Goal: Transaction & Acquisition: Purchase product/service

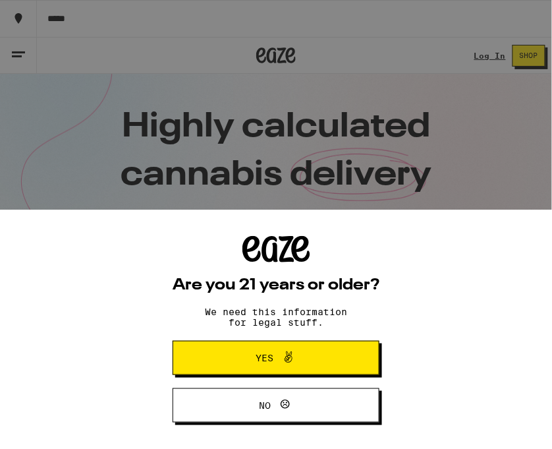
click at [287, 344] on button "Yes" at bounding box center [276, 358] width 207 height 34
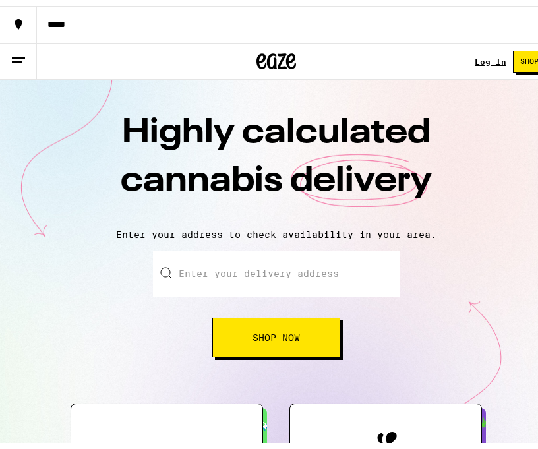
click at [291, 245] on input "Enter your delivery address" at bounding box center [276, 268] width 247 height 46
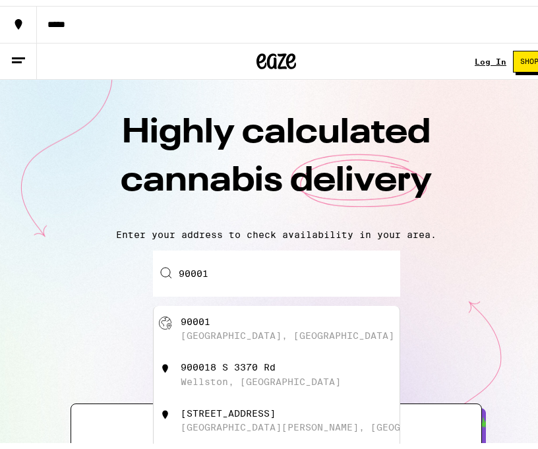
click at [247, 339] on div "[GEOGRAPHIC_DATA], [GEOGRAPHIC_DATA]" at bounding box center [277, 323] width 246 height 46
type input "[GEOGRAPHIC_DATA]"
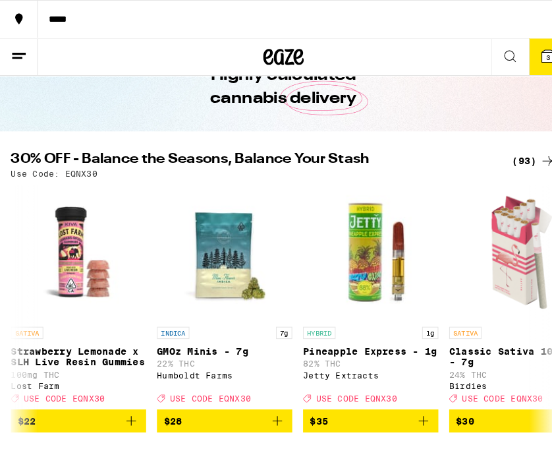
scroll to position [5429, 0]
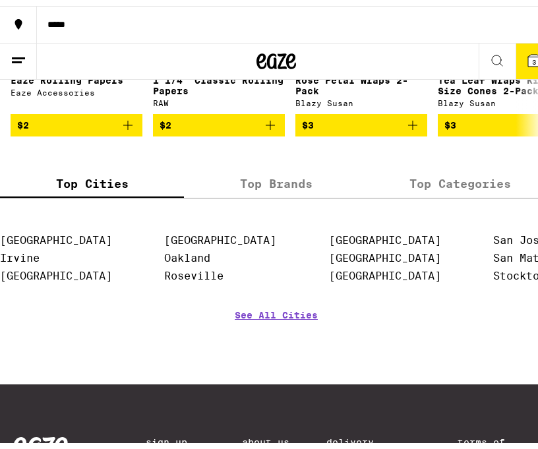
click at [356, 127] on span "$3" at bounding box center [361, 119] width 119 height 16
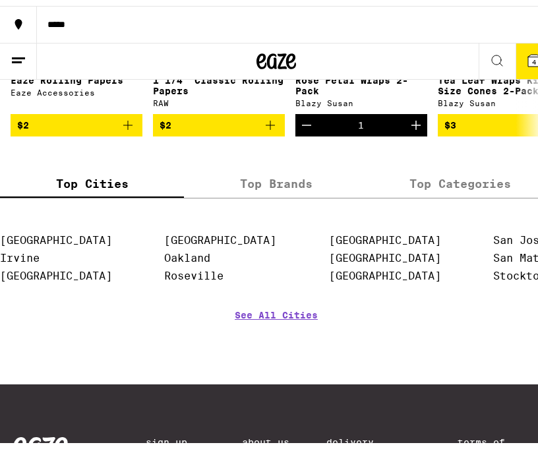
click at [256, 127] on span "$2" at bounding box center [219, 119] width 119 height 16
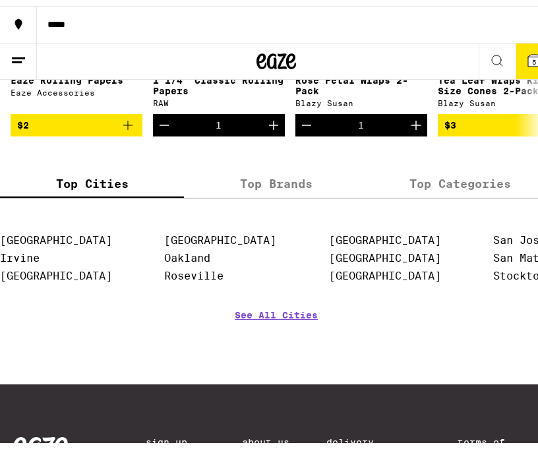
click at [528, 55] on icon at bounding box center [534, 55] width 12 height 12
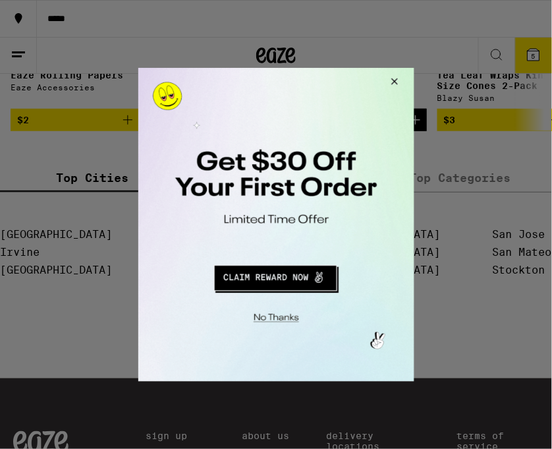
click at [283, 311] on button "Close Modal" at bounding box center [274, 315] width 268 height 20
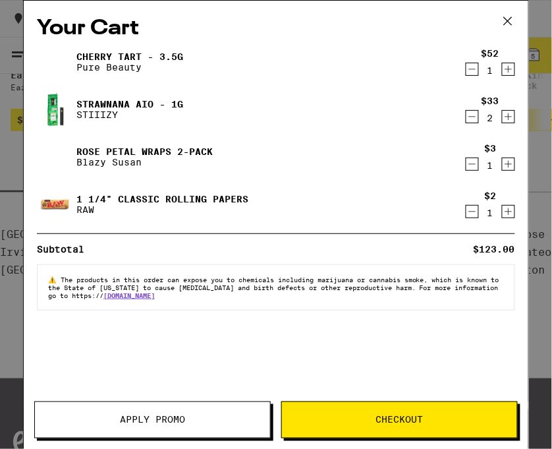
click at [166, 413] on button "Apply Promo" at bounding box center [152, 419] width 237 height 37
click at [196, 415] on span "Apply Promo" at bounding box center [152, 419] width 235 height 9
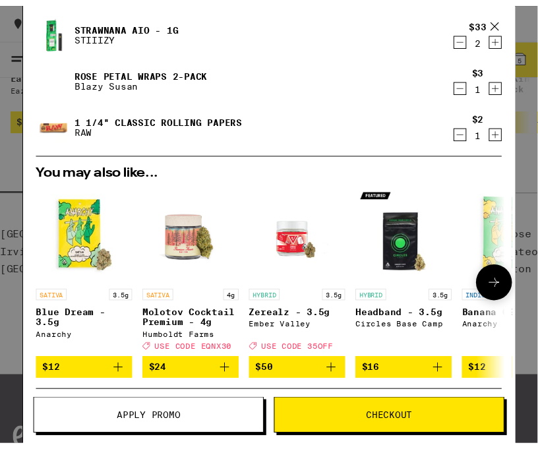
scroll to position [88, 0]
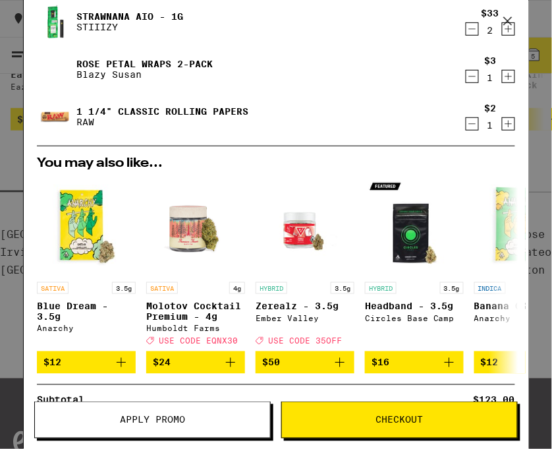
click at [177, 426] on button "Apply Promo" at bounding box center [152, 419] width 237 height 37
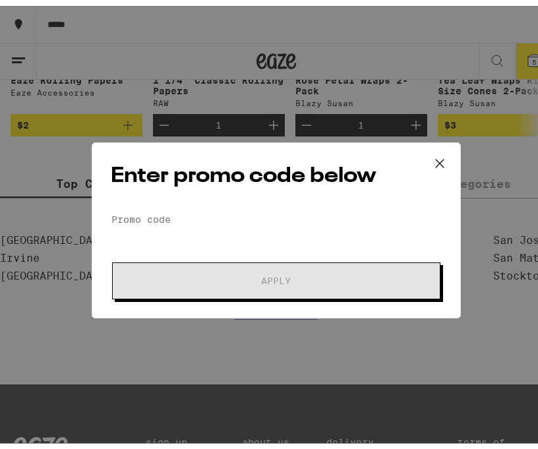
click at [169, 430] on div "Enter promo code below Promo Code Apply" at bounding box center [276, 224] width 552 height 449
click at [177, 231] on form "Promo Code Apply" at bounding box center [276, 249] width 331 height 90
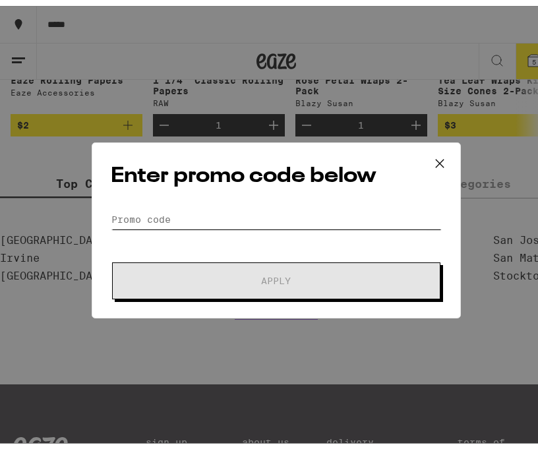
click at [177, 217] on input "Promo Code" at bounding box center [276, 214] width 331 height 20
paste input "VIVA30"
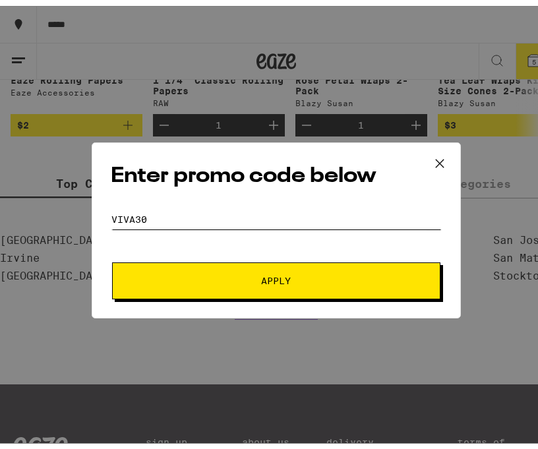
type input "VIVA30"
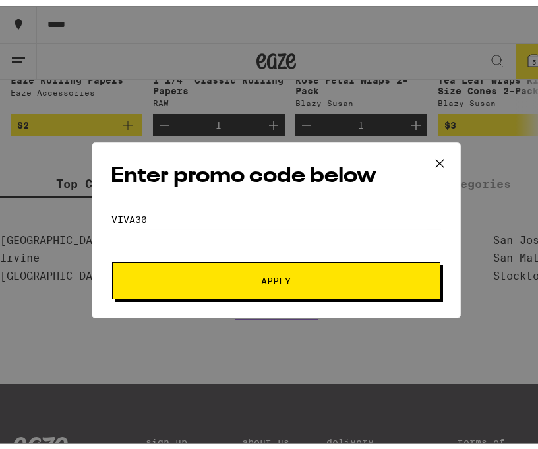
click at [266, 274] on span "Apply" at bounding box center [277, 274] width 30 height 9
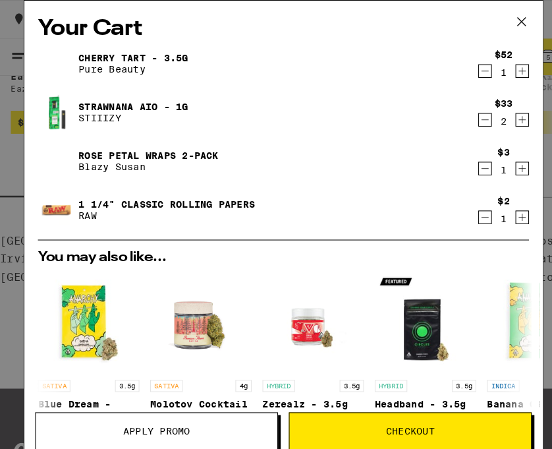
scroll to position [5429, 0]
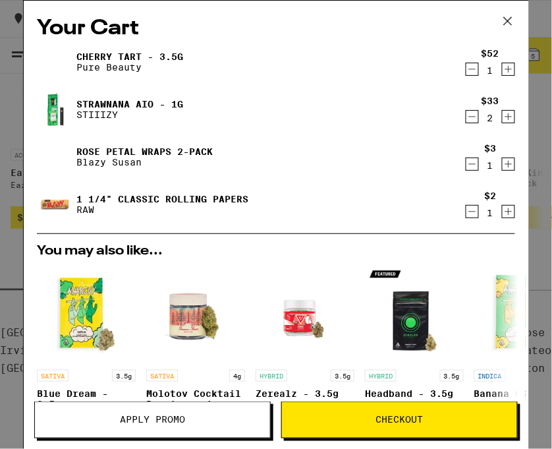
click at [498, 33] on button at bounding box center [508, 22] width 41 height 42
click at [515, 24] on icon at bounding box center [508, 21] width 20 height 20
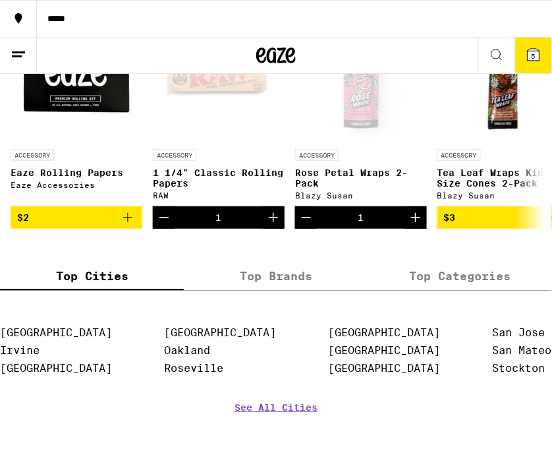
click at [496, 13] on div "Your Cart Cherry Tart - 3.5g Pure Beauty $52 1 Strawnana AIO - 1g STIIIZY $33 2…" at bounding box center [276, 224] width 552 height 449
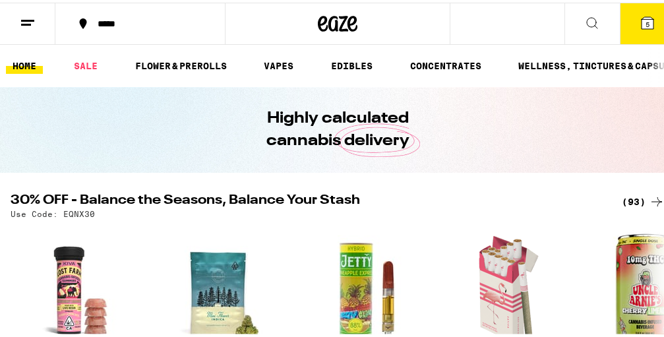
click at [21, 21] on div "Your Cart Cherry Tart - 3.5g Pure Beauty $52 1 Strawnana AIO - 1g STIIIZY $33 2…" at bounding box center [337, 168] width 675 height 337
click at [26, 22] on line at bounding box center [26, 22] width 10 height 0
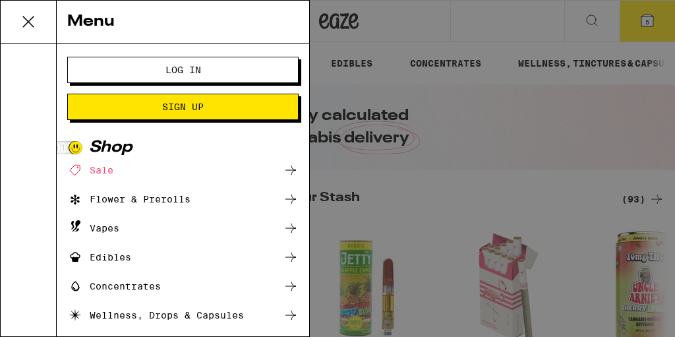
click at [208, 63] on button "Log In" at bounding box center [182, 70] width 231 height 26
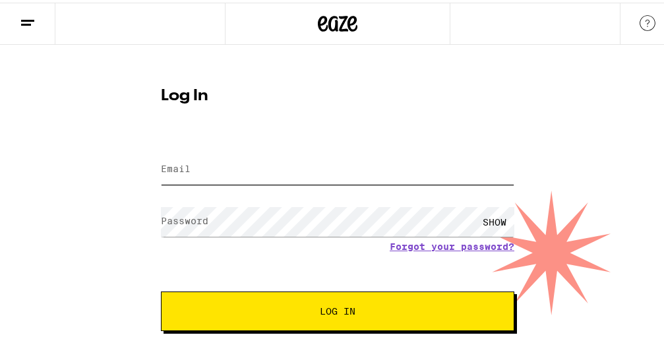
click at [248, 169] on input "Email" at bounding box center [337, 167] width 353 height 30
type input "[EMAIL_ADDRESS][DOMAIN_NAME]"
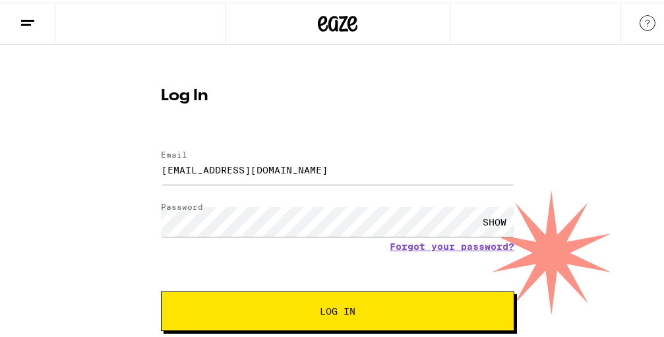
click at [368, 317] on button "Log In" at bounding box center [337, 309] width 353 height 40
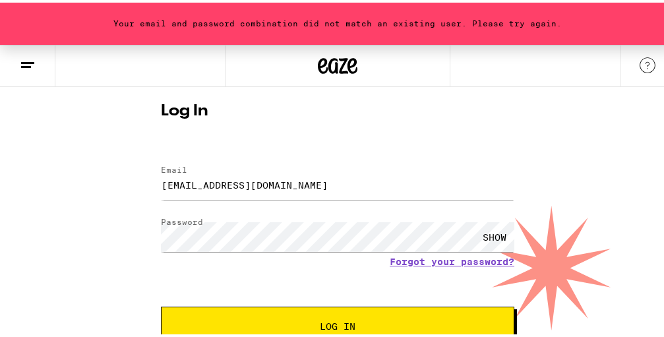
scroll to position [66, 0]
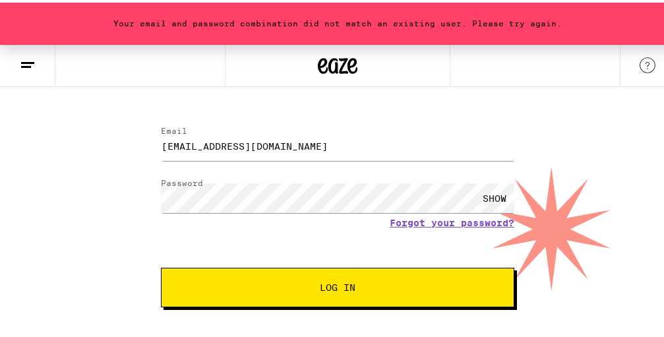
click at [279, 289] on span "Log In" at bounding box center [337, 284] width 247 height 9
click at [430, 223] on link "Forgot your password?" at bounding box center [452, 220] width 125 height 11
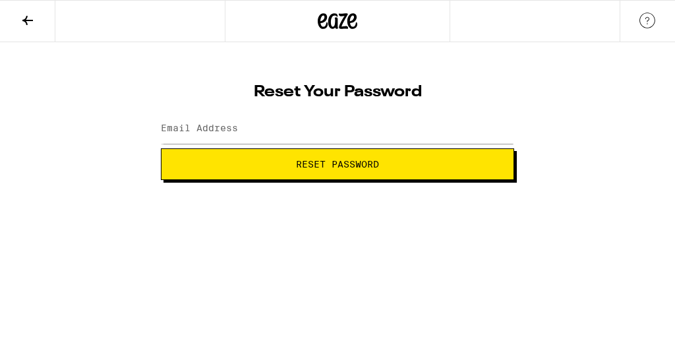
click at [229, 125] on label "Email Address" at bounding box center [199, 128] width 77 height 11
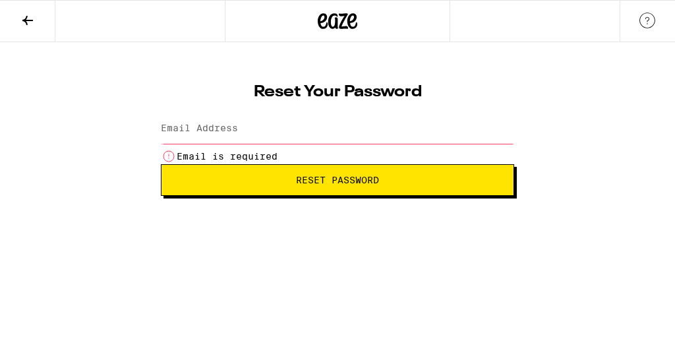
click at [267, 136] on input "Email Address" at bounding box center [337, 129] width 353 height 30
type input "[EMAIL_ADDRESS][DOMAIN_NAME]"
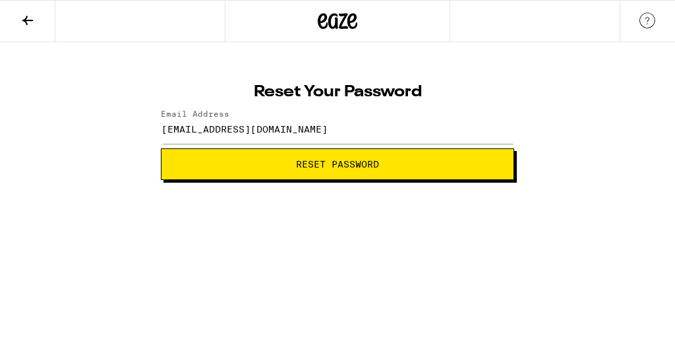
click at [277, 162] on span "Reset Password" at bounding box center [337, 164] width 331 height 9
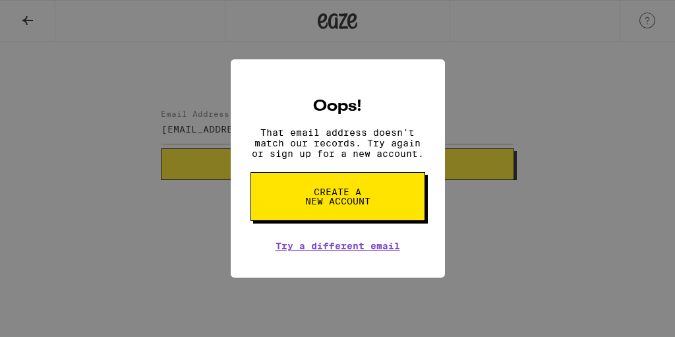
click at [370, 202] on span "Create a new account" at bounding box center [338, 196] width 68 height 18
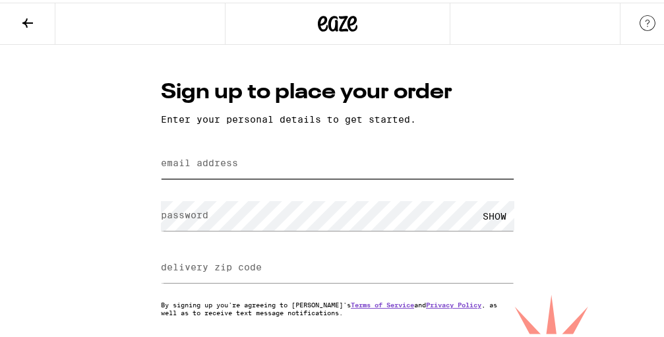
click at [222, 175] on input "email address" at bounding box center [337, 161] width 353 height 30
type input "[EMAIL_ADDRESS][DOMAIN_NAME]"
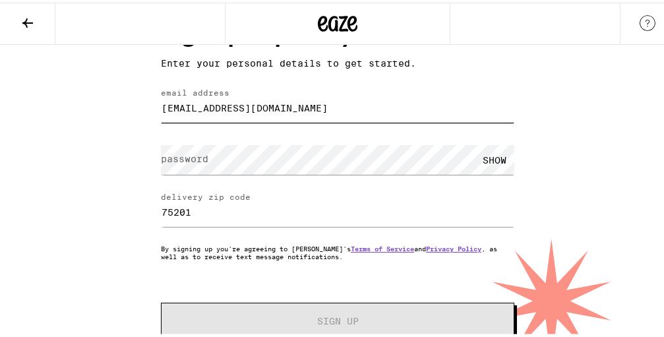
scroll to position [84, 0]
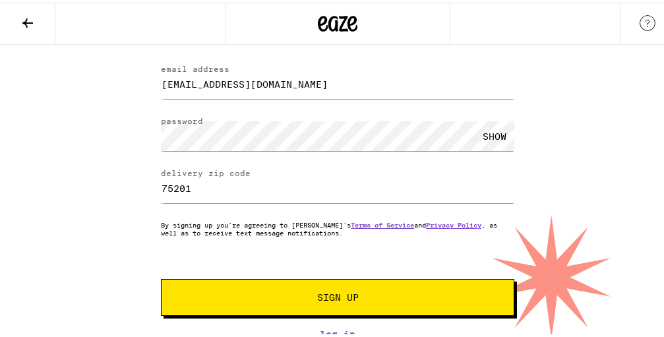
click at [494, 123] on div "SHOW" at bounding box center [495, 134] width 40 height 30
click at [494, 123] on div "HIDE" at bounding box center [495, 134] width 40 height 30
drag, startPoint x: 233, startPoint y: 185, endPoint x: 68, endPoint y: 211, distance: 166.9
click at [68, 211] on div "Sign up to place your order Enter your personal details to get started. email a…" at bounding box center [337, 149] width 675 height 374
type input "90001"
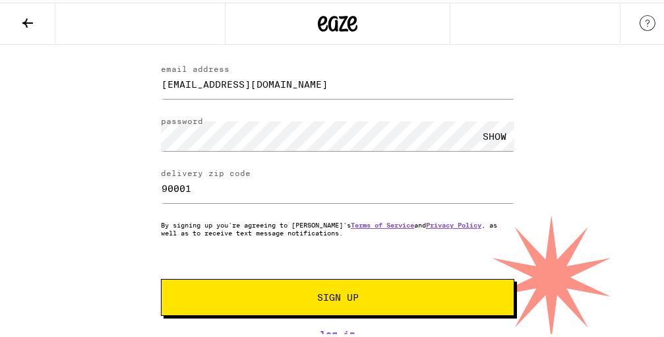
click at [270, 299] on button "Sign Up" at bounding box center [337, 294] width 353 height 37
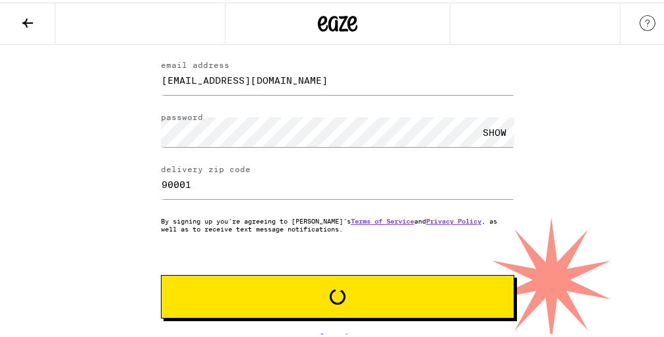
scroll to position [126, 0]
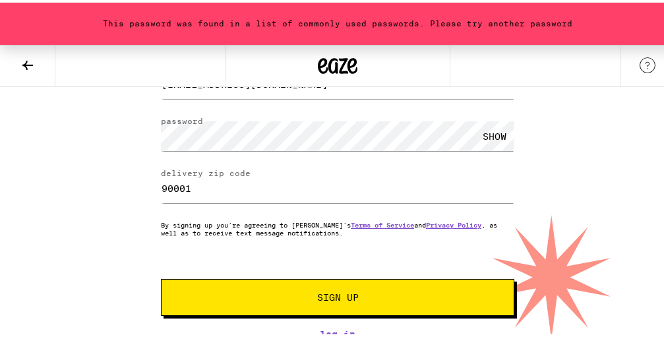
click at [479, 130] on div "SHOW" at bounding box center [495, 134] width 40 height 30
click at [345, 292] on span "Sign Up" at bounding box center [338, 294] width 42 height 9
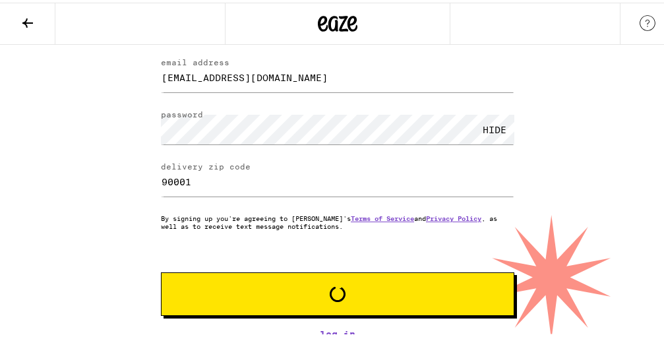
scroll to position [84, 0]
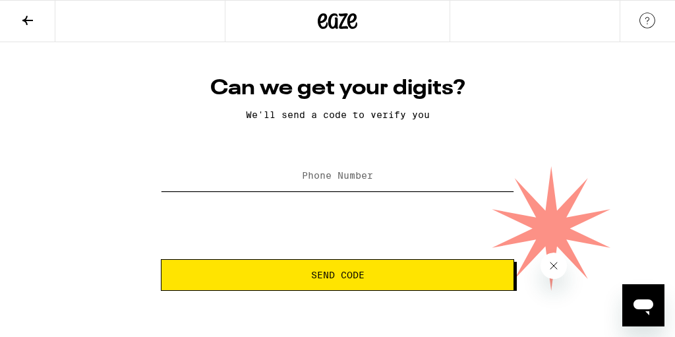
click at [353, 183] on input "Phone Number" at bounding box center [337, 176] width 353 height 30
